Goal: Information Seeking & Learning: Understand process/instructions

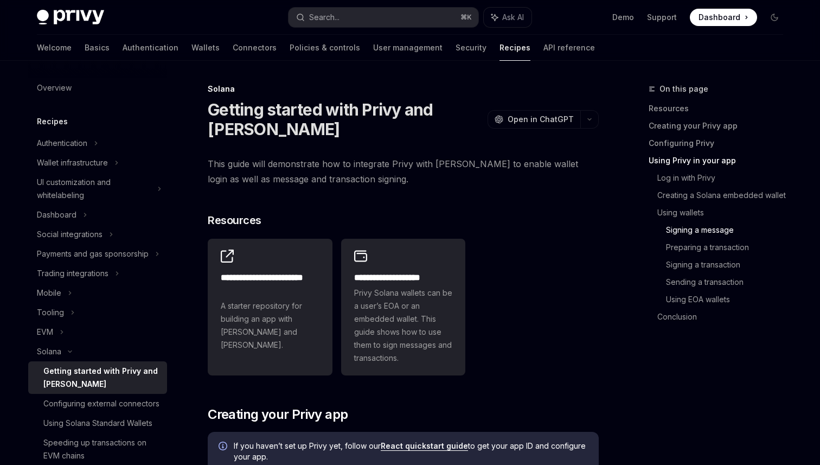
scroll to position [1978, 0]
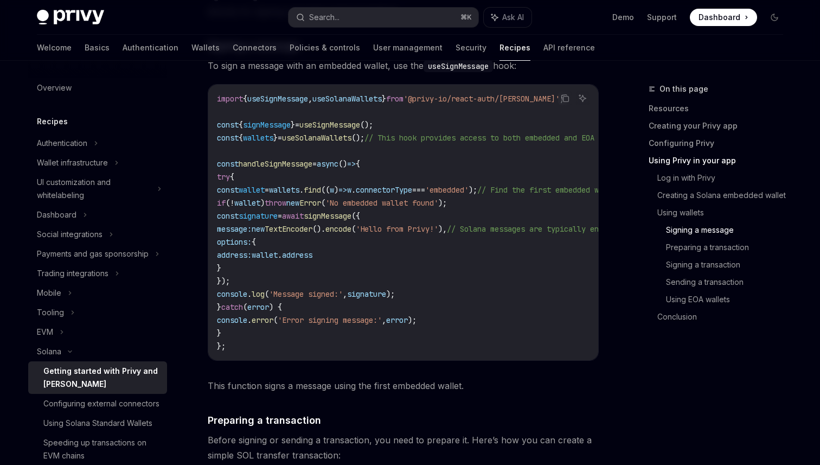
click at [321, 70] on span "To sign a message with an embedded wallet, use the useSignMessage hook:" at bounding box center [403, 65] width 391 height 15
click at [394, 73] on span "To sign a message with an embedded wallet, use the useSignMessage hook:" at bounding box center [403, 65] width 391 height 15
click at [722, 15] on span "Dashboard" at bounding box center [720, 17] width 42 height 11
click at [361, 20] on button "Search... ⌘ K" at bounding box center [384, 18] width 190 height 20
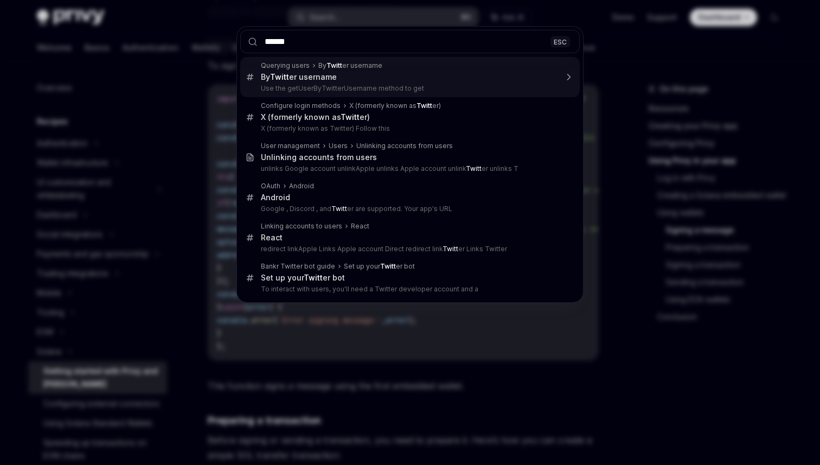
type input "*******"
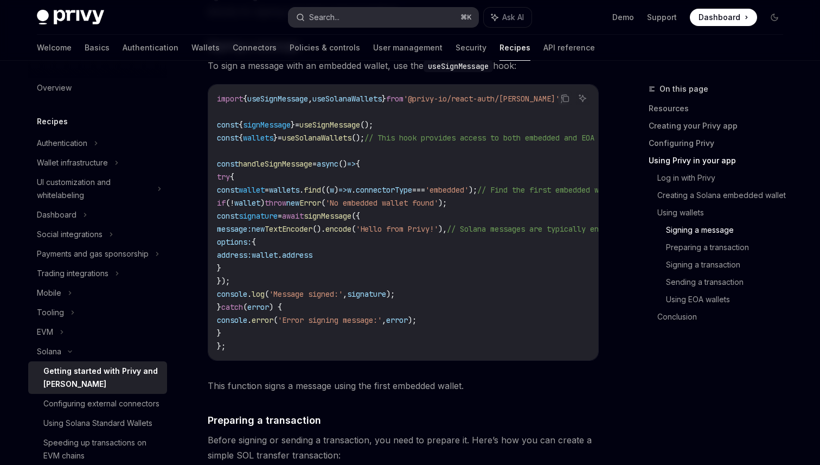
type textarea "*"
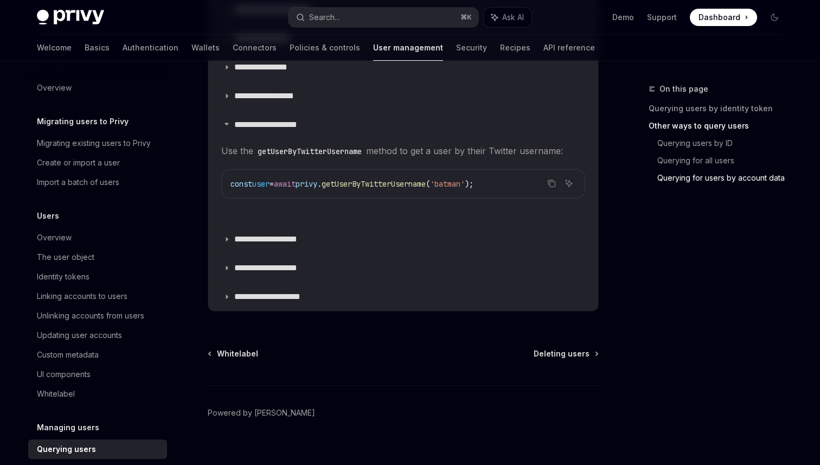
scroll to position [879, 0]
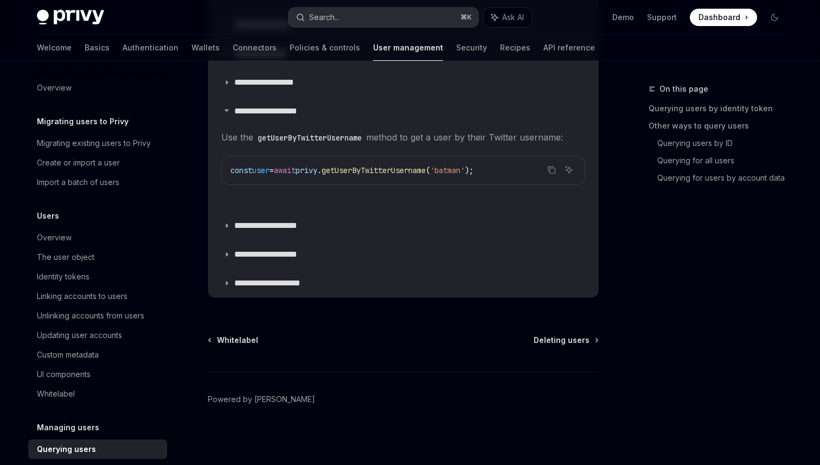
click at [353, 17] on button "Search... ⌘ K" at bounding box center [384, 18] width 190 height 20
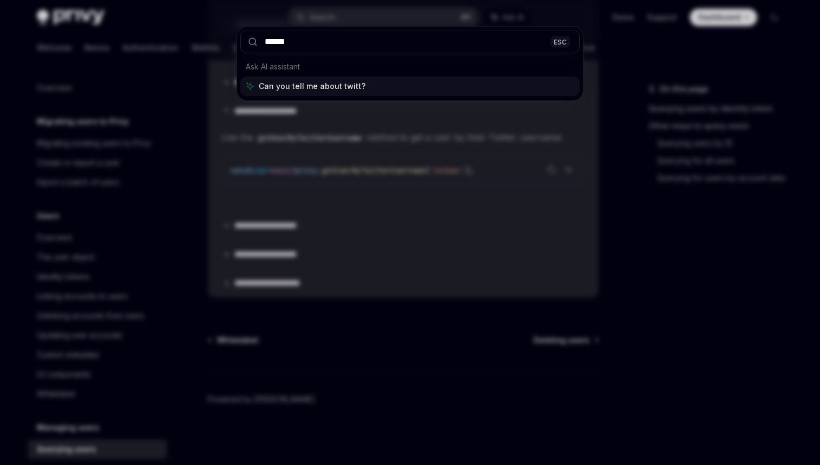
type input "*******"
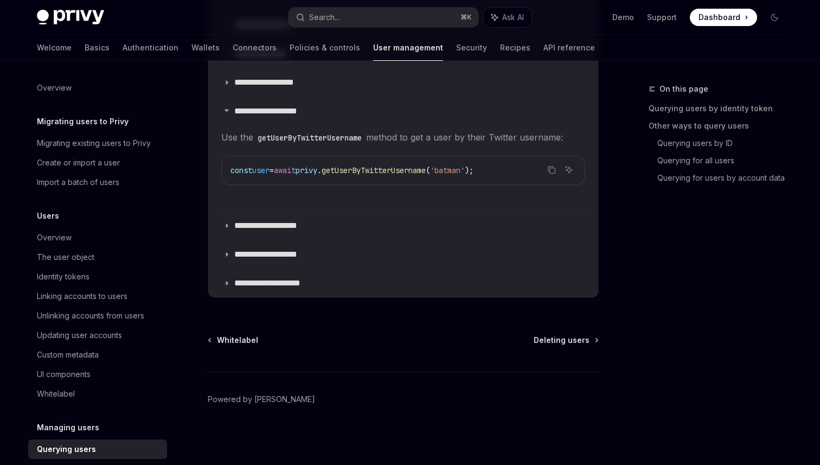
type textarea "*"
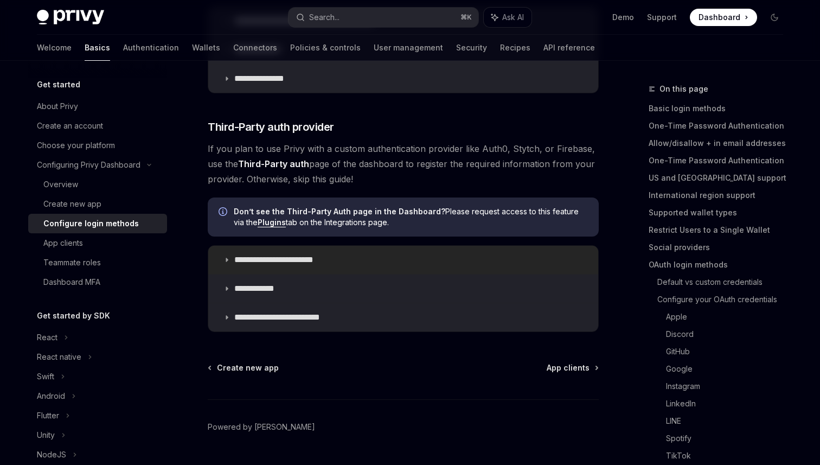
scroll to position [544, 0]
click at [343, 257] on summary "**********" at bounding box center [403, 261] width 390 height 28
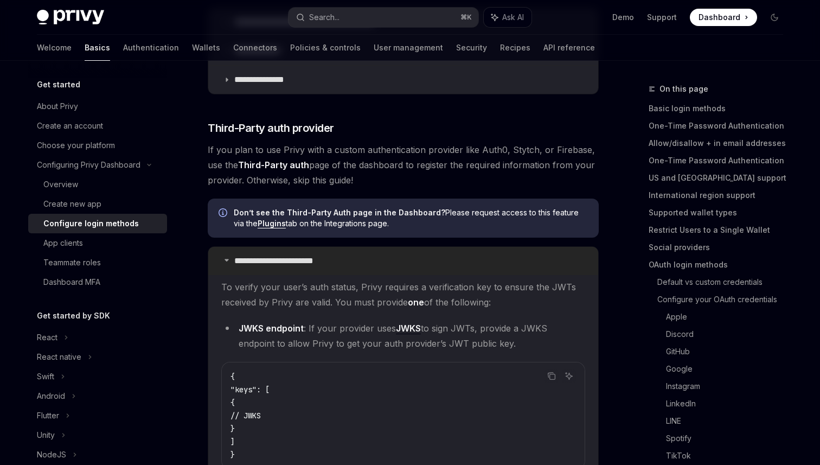
click at [343, 257] on summary "**********" at bounding box center [403, 261] width 390 height 28
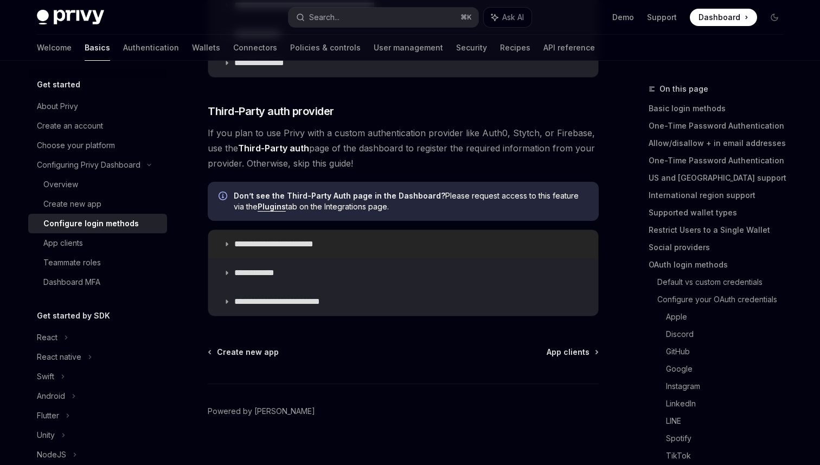
scroll to position [562, 0]
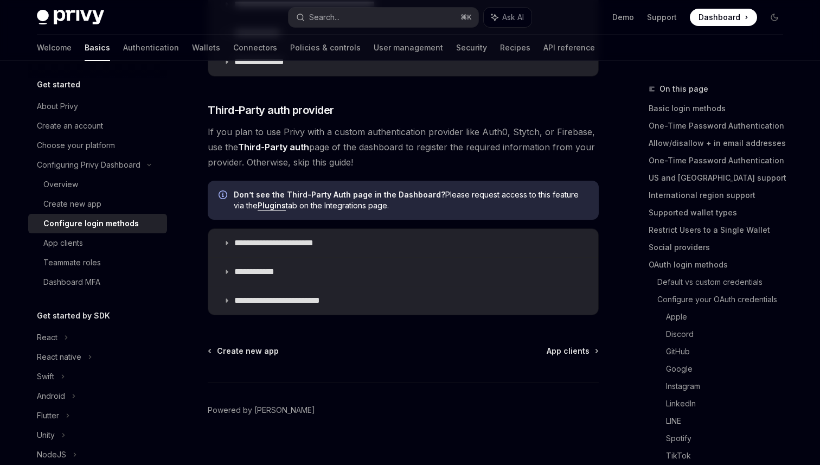
click at [346, 202] on span "Don’t see the Third-Party Auth page in the Dashboard? Please request access to …" at bounding box center [411, 200] width 354 height 22
click at [268, 207] on link "Plugins" at bounding box center [272, 206] width 28 height 10
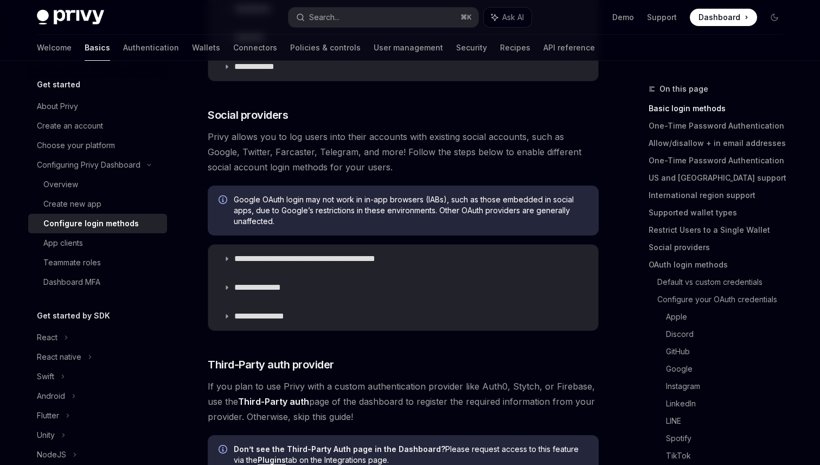
scroll to position [313, 0]
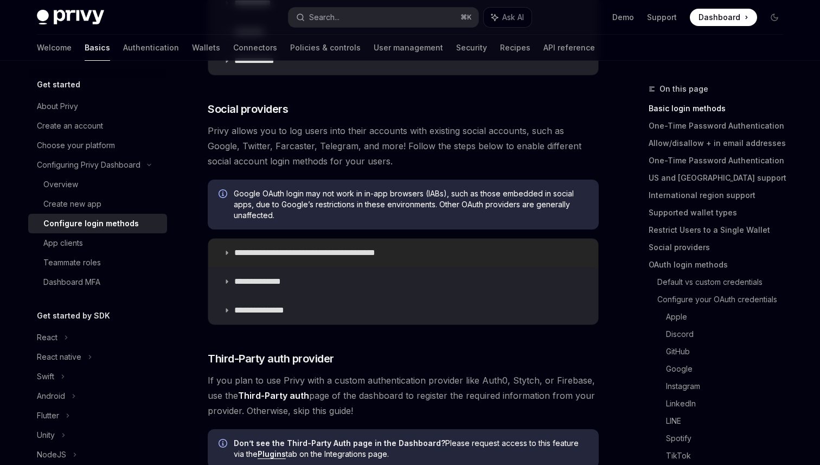
click at [309, 250] on p "**********" at bounding box center [323, 252] width 179 height 11
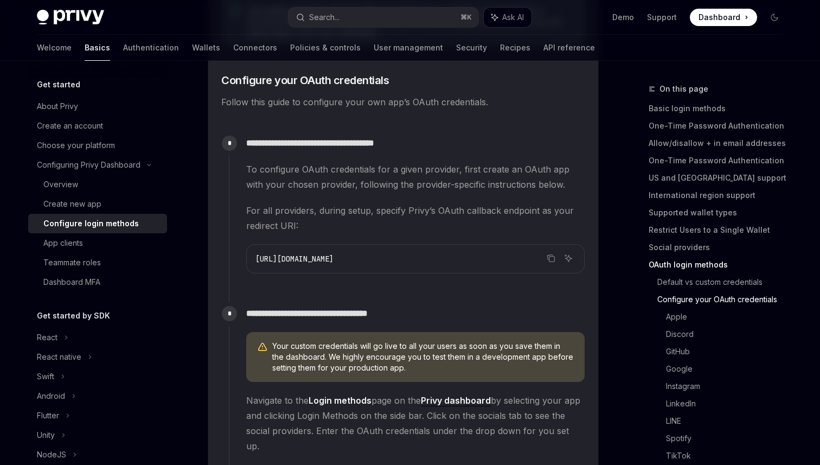
scroll to position [910, 0]
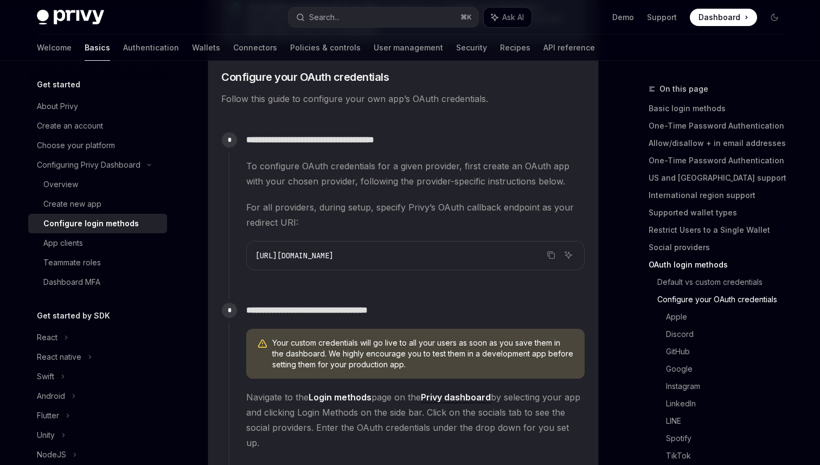
click at [334, 255] on span "[URL][DOMAIN_NAME]" at bounding box center [295, 256] width 78 height 10
click at [361, 228] on span "For all providers, during setup, specify Privy’s OAuth callback endpoint as you…" at bounding box center [415, 215] width 339 height 30
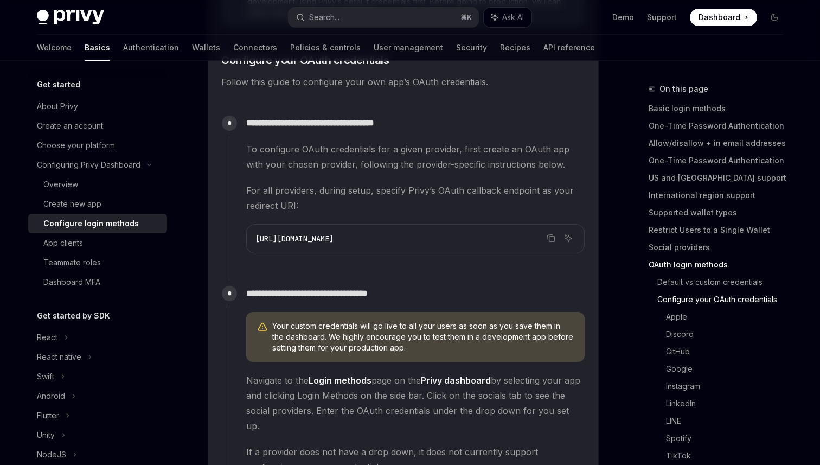
scroll to position [928, 0]
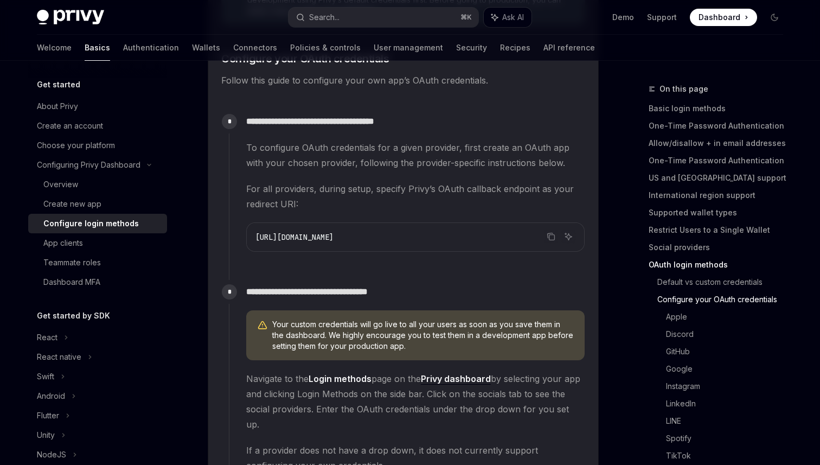
click at [334, 240] on span "[URL][DOMAIN_NAME]" at bounding box center [295, 237] width 78 height 10
copy code "[URL][DOMAIN_NAME]"
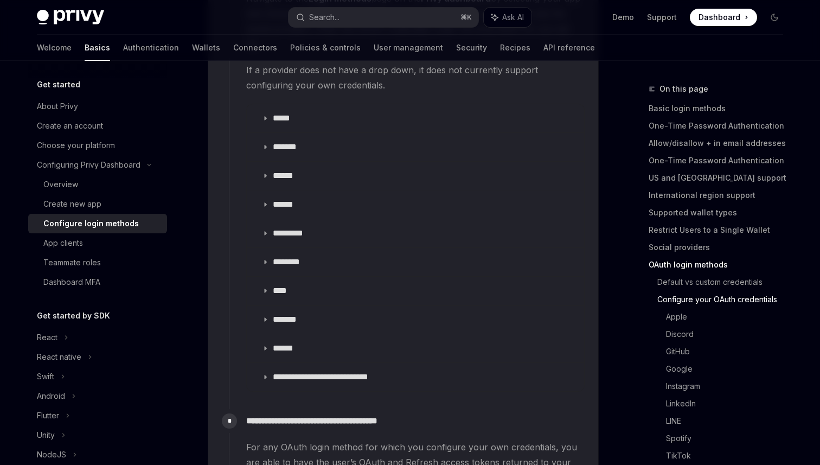
scroll to position [1310, 0]
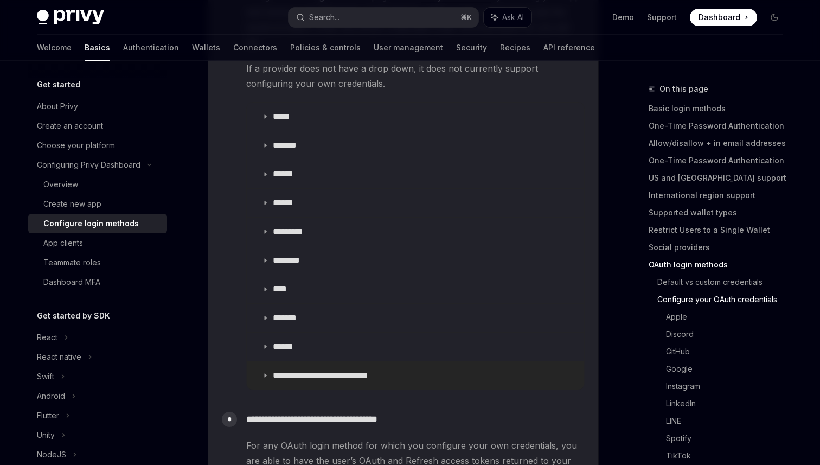
click at [353, 370] on p "**********" at bounding box center [334, 375] width 123 height 11
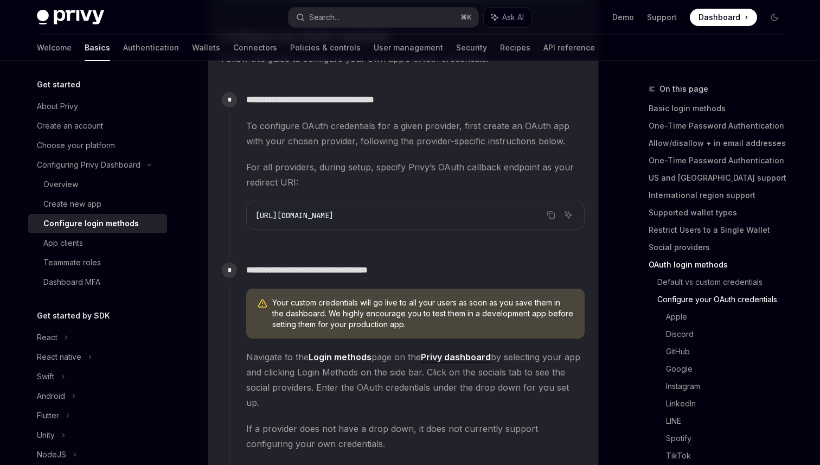
scroll to position [950, 0]
click at [334, 215] on span "[URL][DOMAIN_NAME]" at bounding box center [295, 216] width 78 height 10
copy code "[URL][DOMAIN_NAME]"
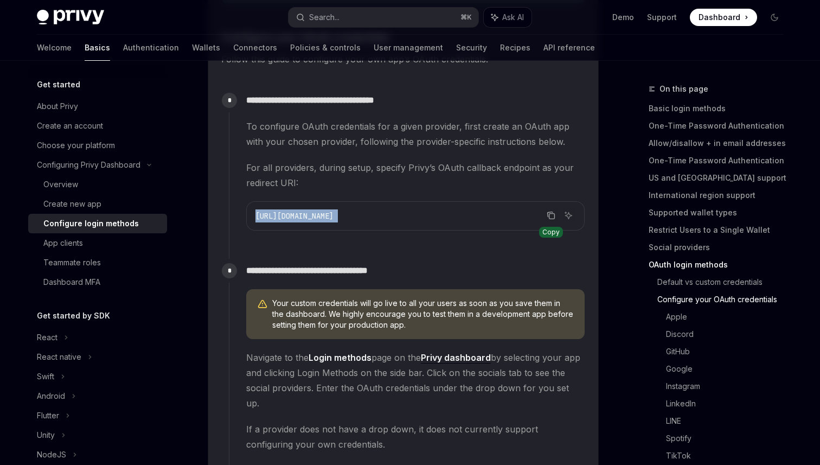
click at [550, 215] on icon "Copy the contents from the code block" at bounding box center [552, 216] width 5 height 5
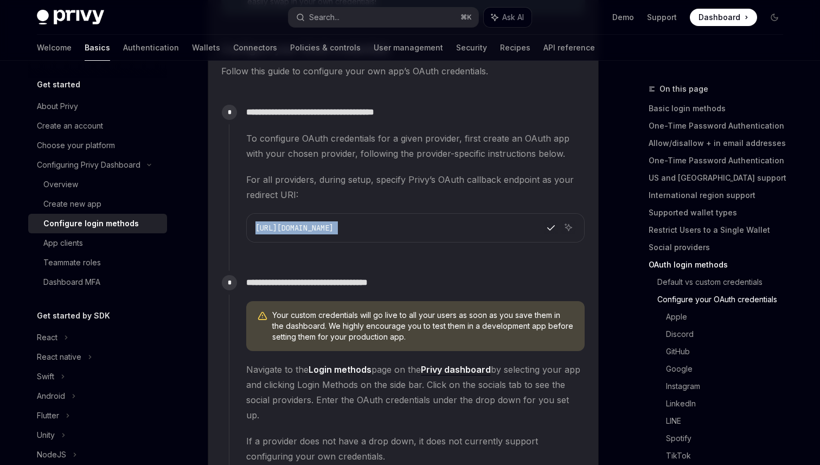
scroll to position [937, 0]
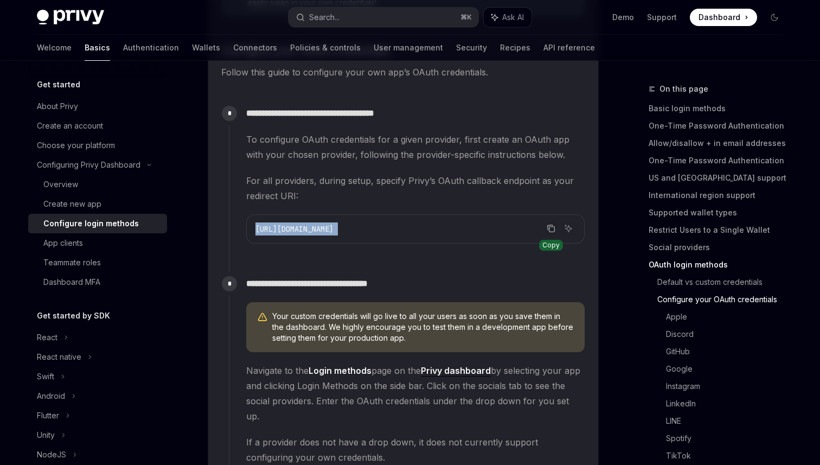
click at [554, 231] on icon "Copy the contents from the code block" at bounding box center [551, 228] width 9 height 9
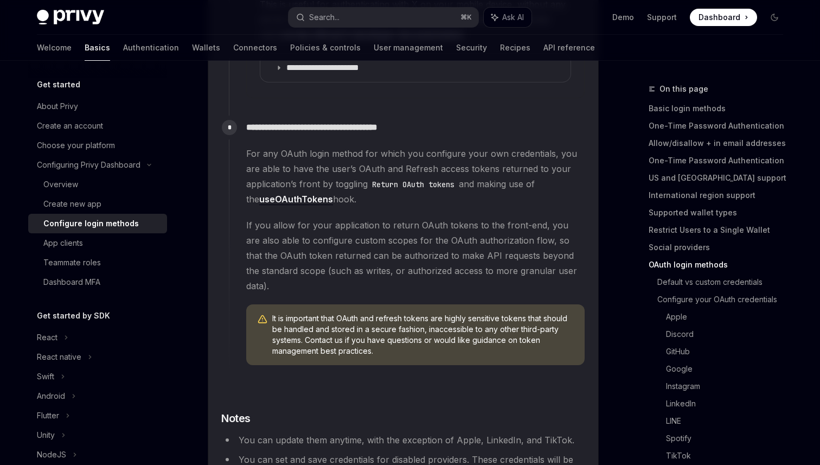
scroll to position [1880, 0]
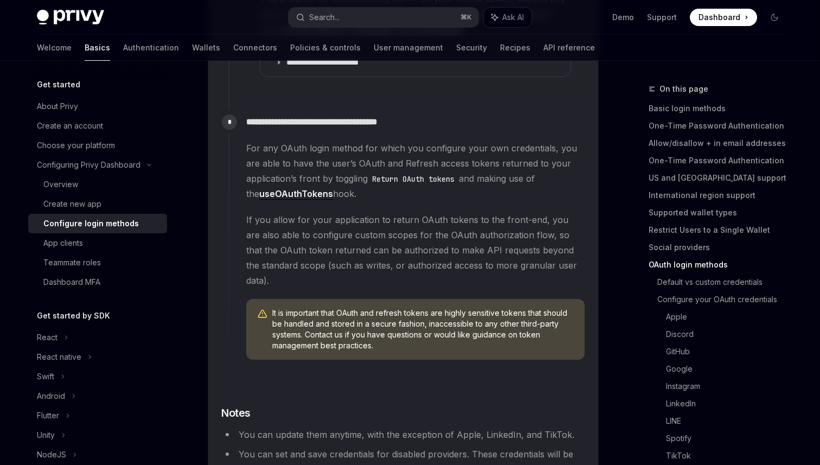
click at [421, 189] on div "For any OAuth login method for which you configure your own credentials, you ar…" at bounding box center [415, 250] width 339 height 219
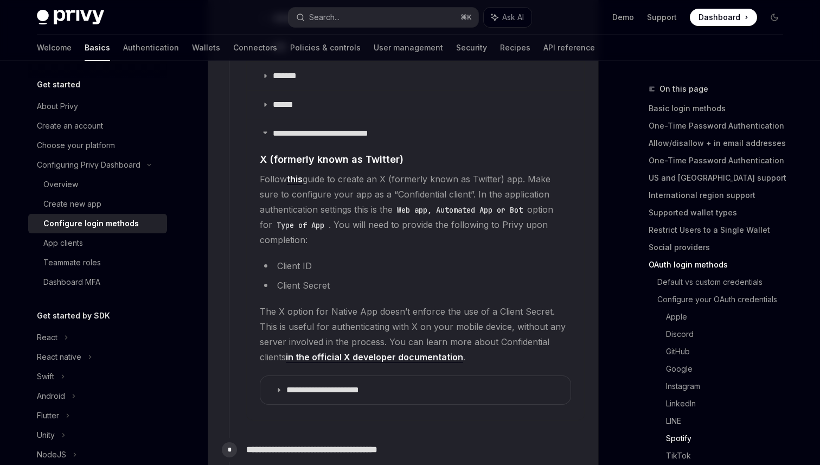
scroll to position [1503, 0]
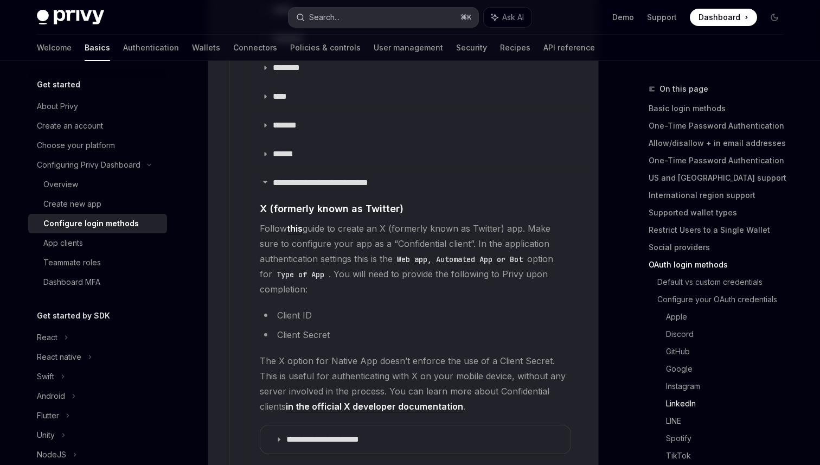
click at [360, 26] on button "Search... ⌘ K" at bounding box center [384, 18] width 190 height 20
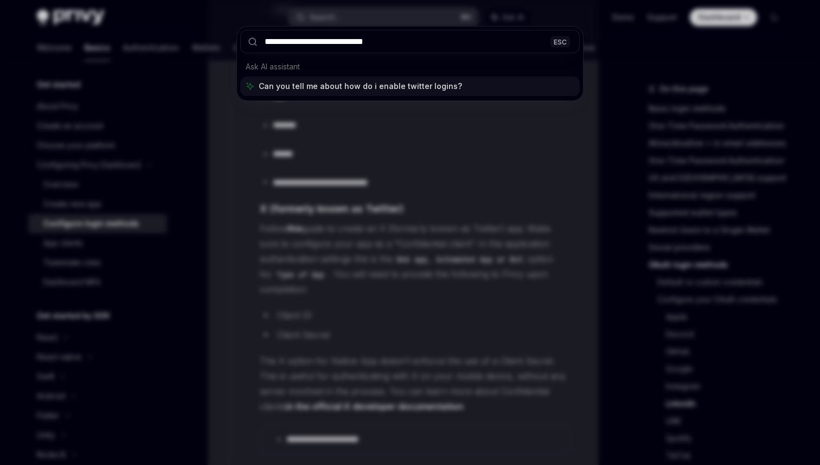
type input "**********"
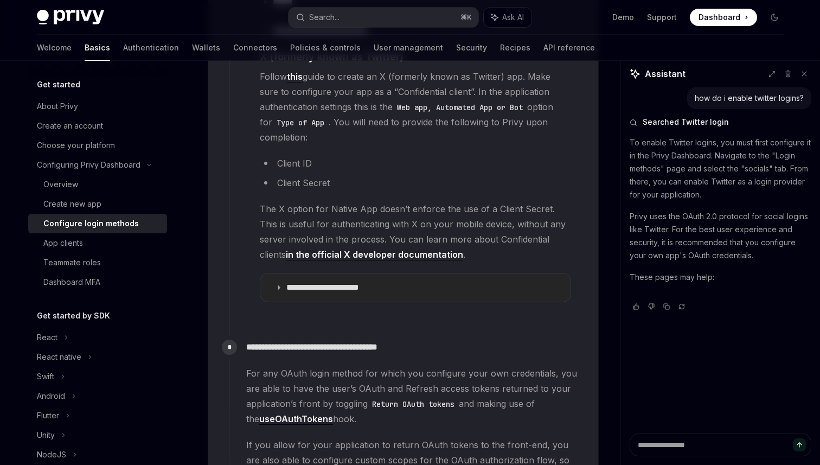
click at [291, 282] on p "**********" at bounding box center [332, 287] width 90 height 11
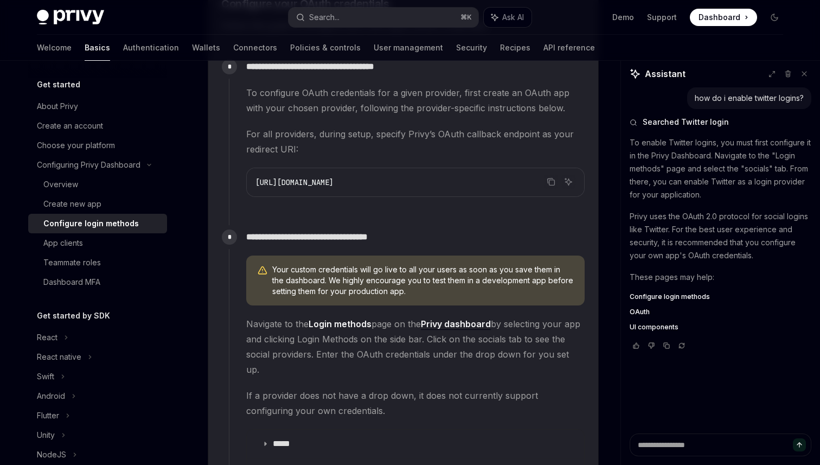
scroll to position [981, 0]
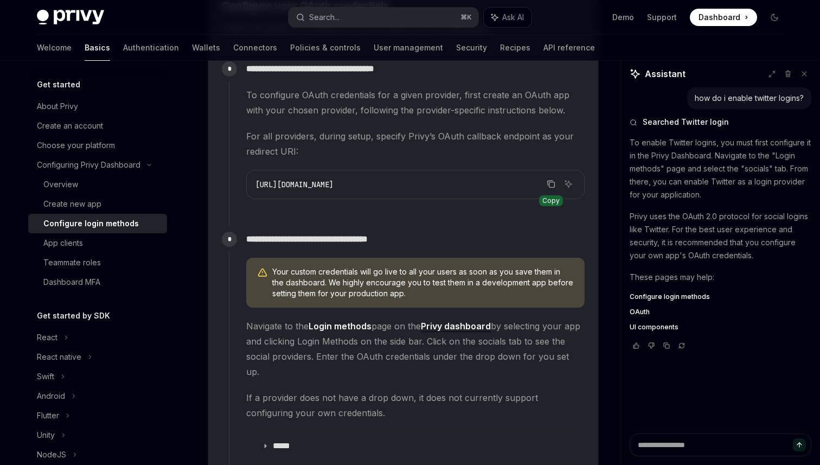
click at [555, 182] on icon "Copy the contents from the code block" at bounding box center [552, 184] width 5 height 5
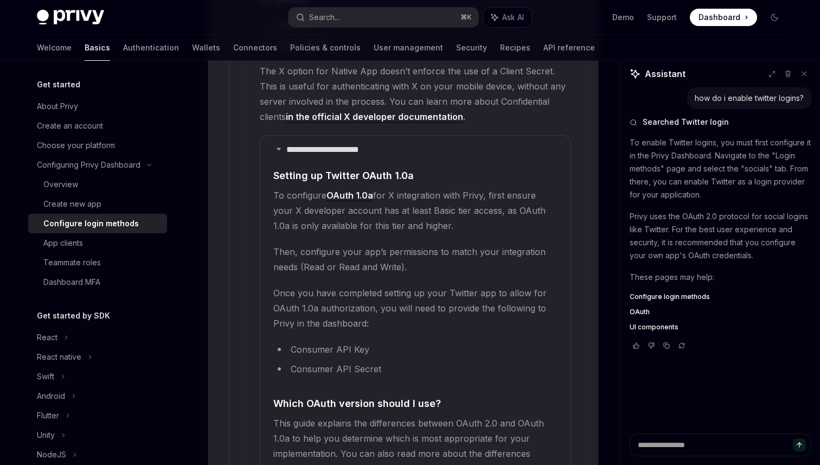
scroll to position [1783, 0]
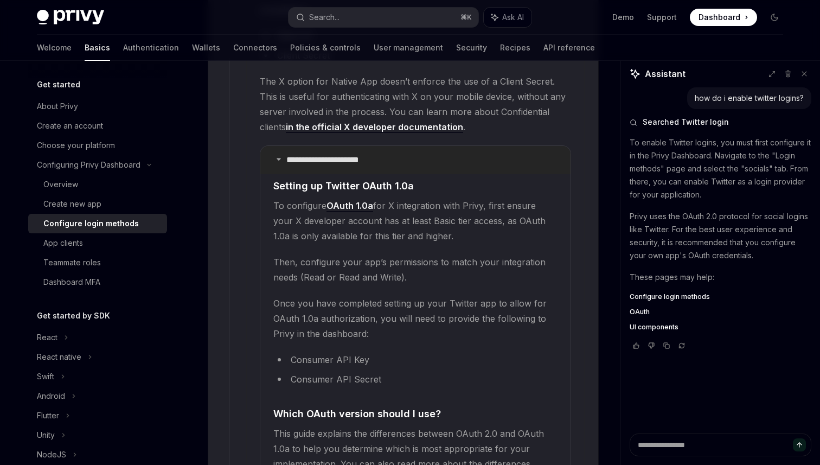
click at [283, 146] on summary "**********" at bounding box center [415, 160] width 310 height 28
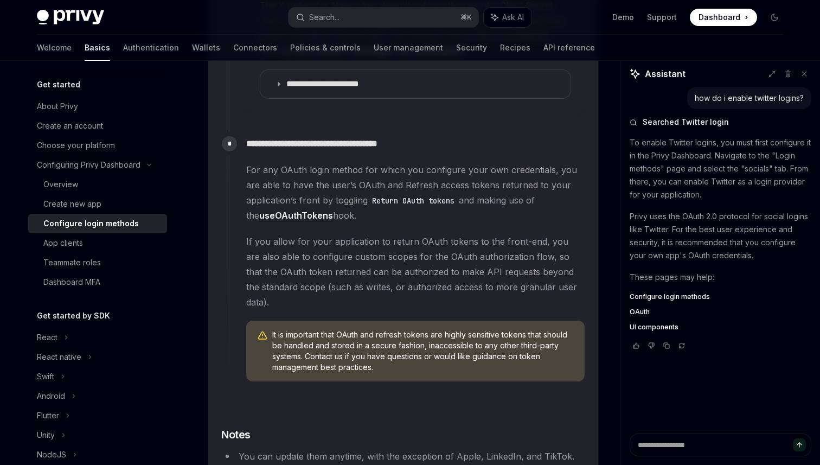
scroll to position [1860, 0]
click at [432, 194] on code "Return OAuth tokens" at bounding box center [413, 200] width 91 height 12
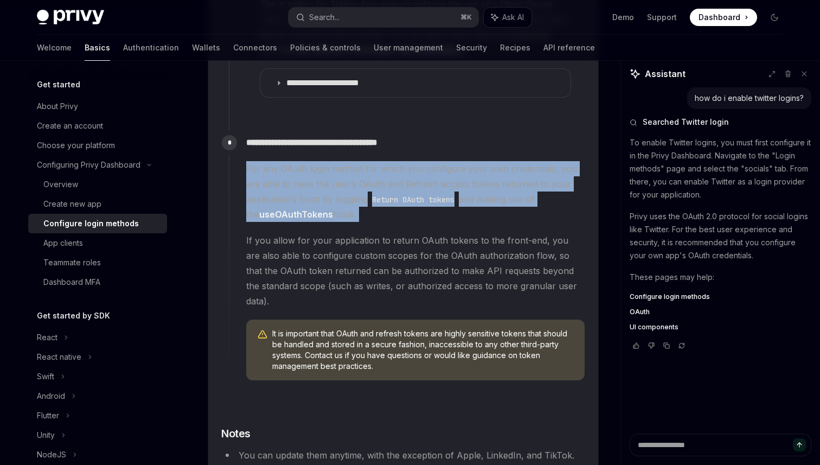
click at [448, 194] on code "Return OAuth tokens" at bounding box center [413, 200] width 91 height 12
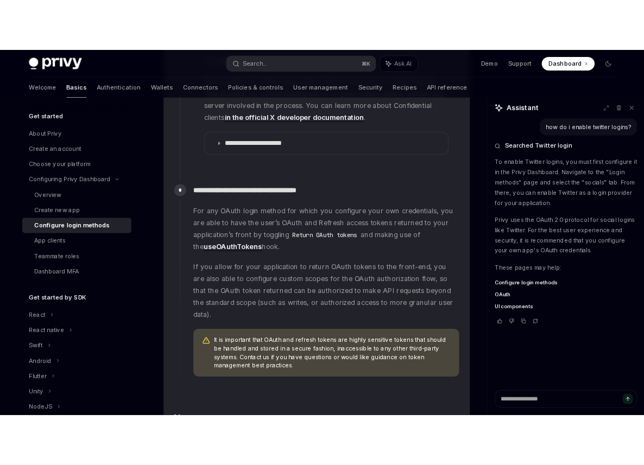
scroll to position [1816, 0]
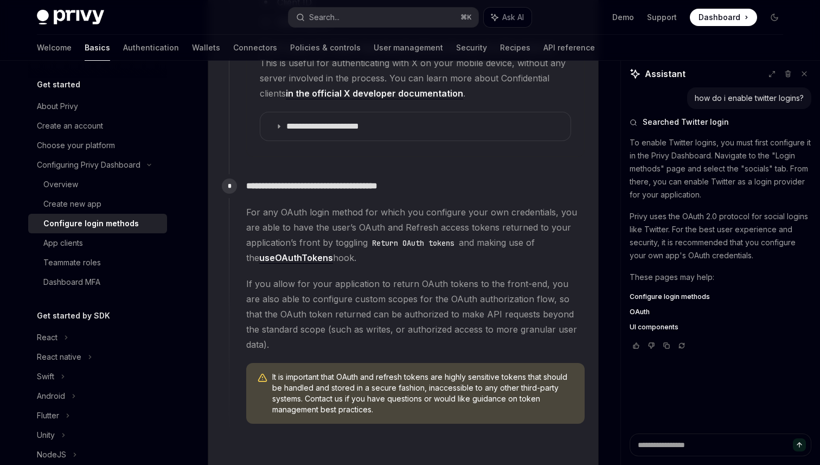
type textarea "*"
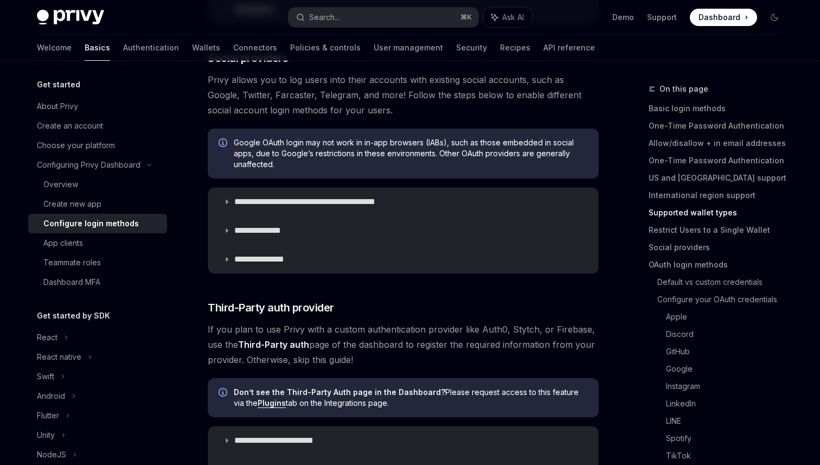
scroll to position [369, 0]
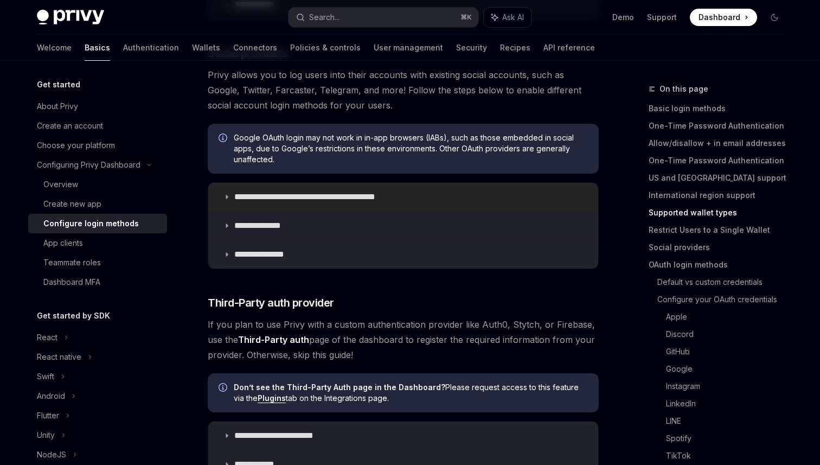
click at [359, 202] on p "**********" at bounding box center [323, 197] width 179 height 11
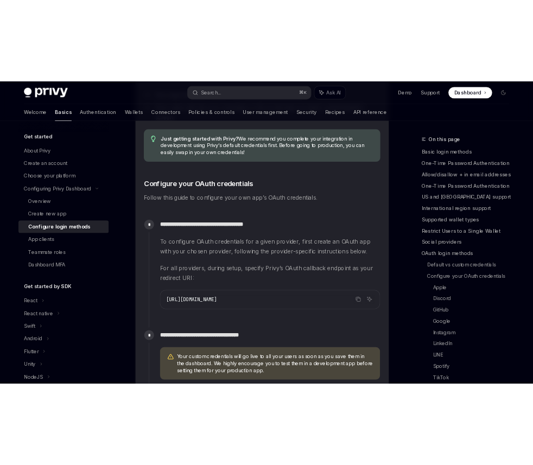
scroll to position [834, 0]
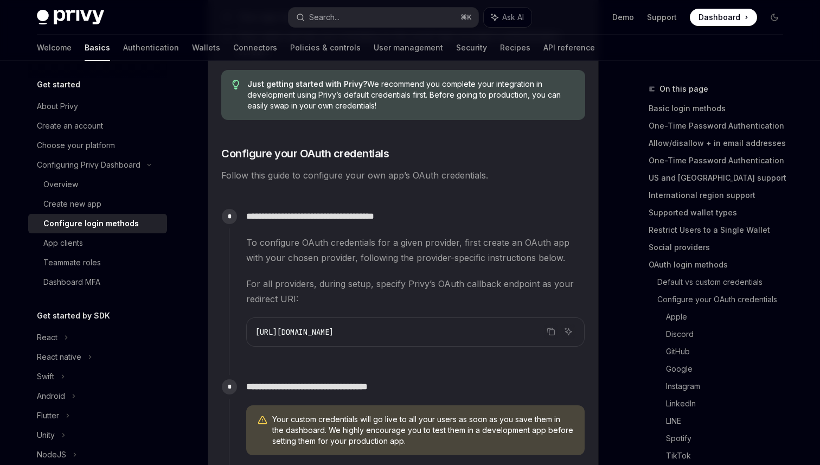
click at [475, 262] on span "To configure OAuth credentials for a given provider, first create an OAuth app …" at bounding box center [415, 250] width 339 height 30
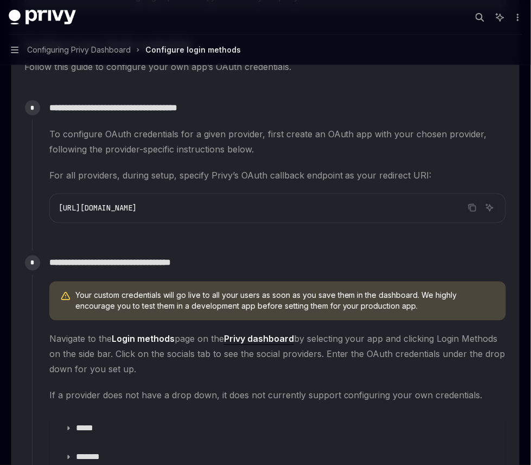
type textarea "*"
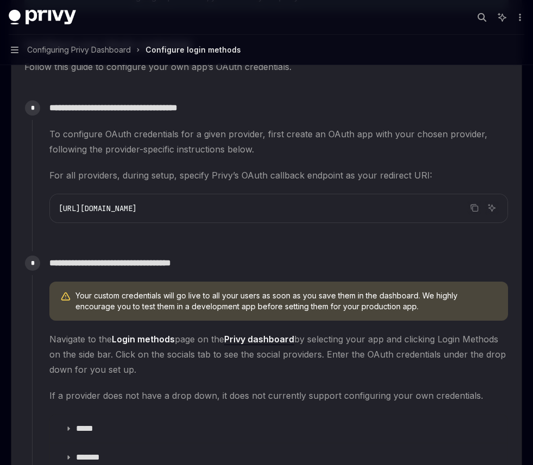
click at [52, 179] on span "For all providers, during setup, specify Privy’s OAuth callback endpoint as you…" at bounding box center [278, 175] width 459 height 15
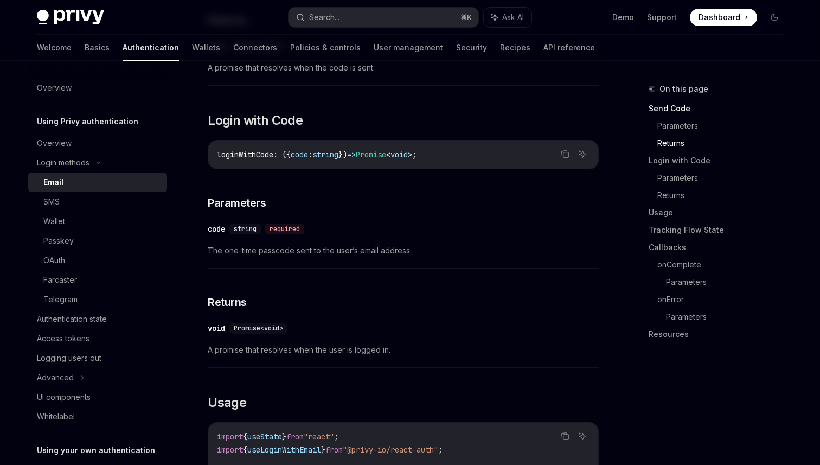
scroll to position [599, 0]
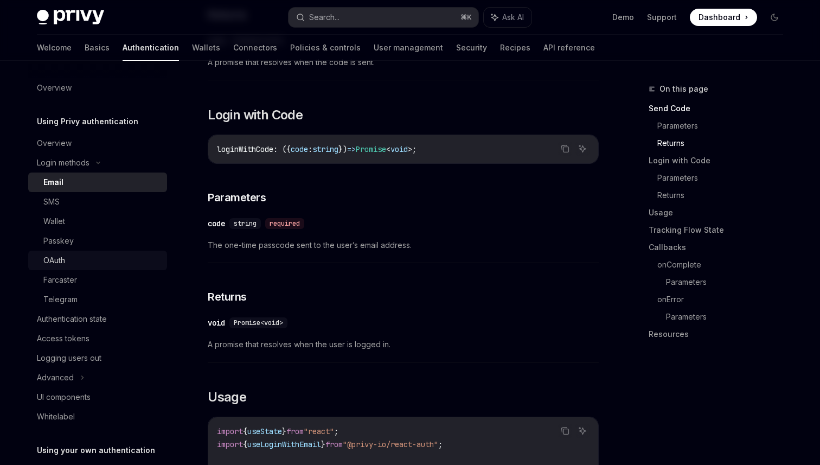
click at [49, 257] on div "OAuth" at bounding box center [54, 260] width 22 height 13
type textarea "*"
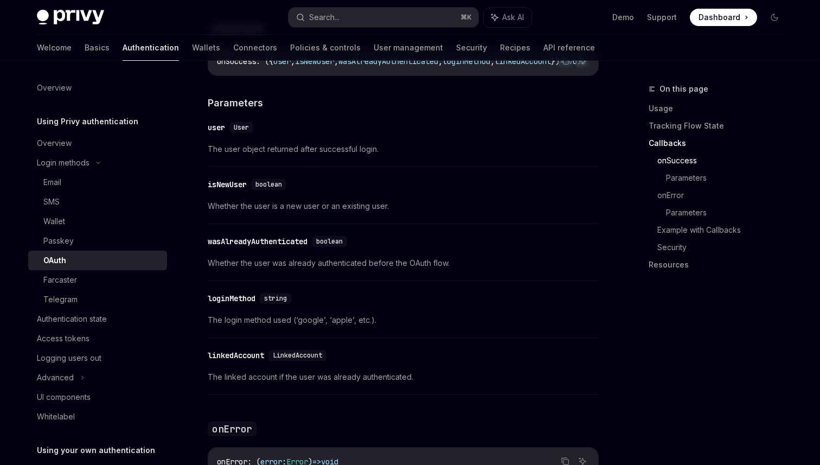
scroll to position [1422, 0]
